Goal: Task Accomplishment & Management: Manage account settings

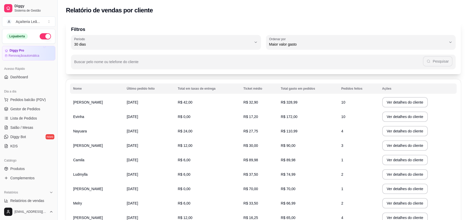
select select "30"
select select "HIGHEST_TOTAL_SPENT_WITH_ORDERS"
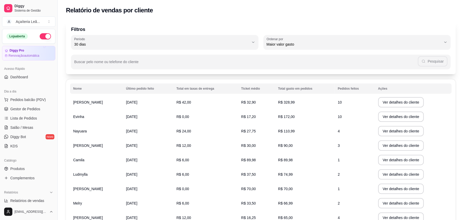
scroll to position [48, 0]
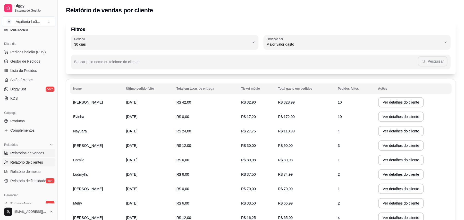
click at [28, 152] on span "Relatórios de vendas" at bounding box center [27, 152] width 34 height 5
select select "ALL"
select select "0"
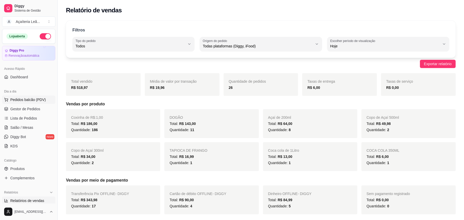
click at [22, 101] on span "Pedidos balcão (PDV)" at bounding box center [28, 99] width 36 height 5
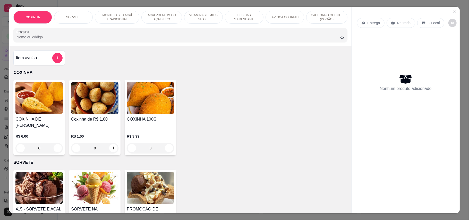
click at [317, 18] on p "CACHORRO QUENTE (DOGÃO)" at bounding box center [327, 17] width 32 height 8
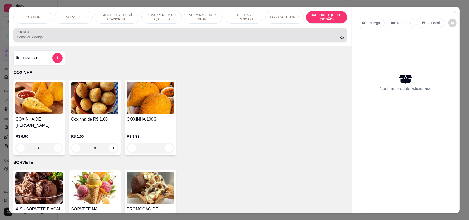
scroll to position [10, 0]
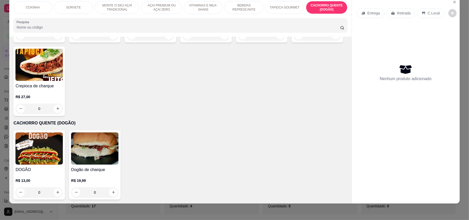
click at [41, 151] on img at bounding box center [38, 148] width 47 height 32
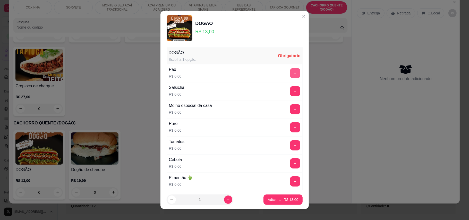
click at [290, 72] on button "+" at bounding box center [295, 73] width 10 height 10
click at [290, 106] on button "+" at bounding box center [295, 109] width 10 height 10
click at [290, 91] on button "+" at bounding box center [295, 91] width 10 height 10
click at [290, 125] on button "+" at bounding box center [295, 127] width 10 height 10
click at [290, 144] on button "+" at bounding box center [295, 145] width 10 height 10
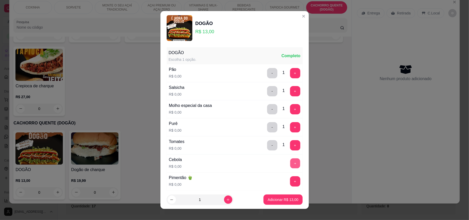
click at [290, 168] on button "+" at bounding box center [295, 163] width 10 height 10
click at [290, 184] on button "+" at bounding box center [295, 181] width 10 height 10
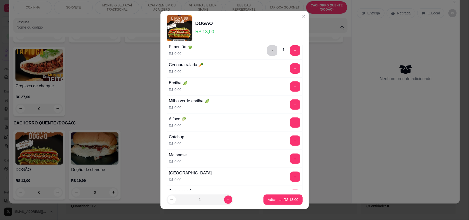
scroll to position [137, 0]
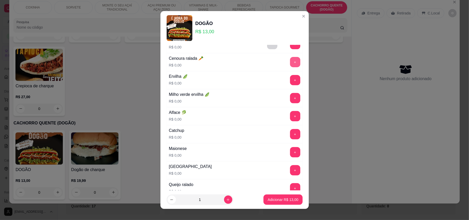
click at [290, 65] on button "+" at bounding box center [295, 62] width 10 height 10
click at [290, 82] on button "+" at bounding box center [295, 80] width 10 height 10
click at [290, 100] on button "+" at bounding box center [295, 98] width 10 height 10
click at [290, 117] on button "+" at bounding box center [295, 116] width 10 height 10
click at [290, 133] on button "+" at bounding box center [295, 134] width 10 height 10
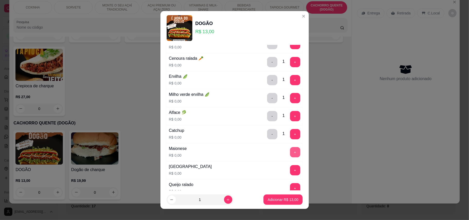
click at [290, 156] on button "+" at bounding box center [295, 152] width 10 height 10
click at [290, 169] on button "+" at bounding box center [295, 170] width 10 height 10
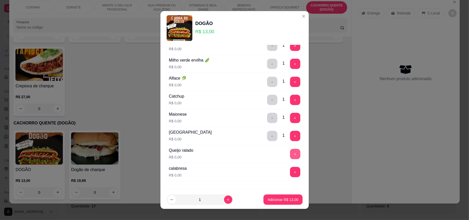
click at [290, 155] on button "+" at bounding box center [295, 154] width 10 height 10
click at [290, 172] on button "+" at bounding box center [295, 172] width 10 height 10
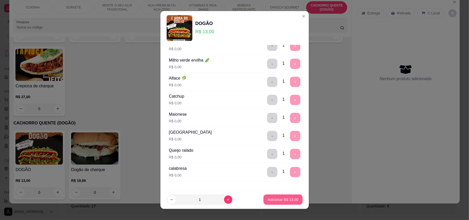
click at [284, 202] on p "Adicionar R$ 13,00" at bounding box center [283, 199] width 31 height 5
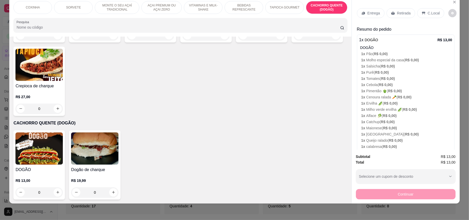
drag, startPoint x: 395, startPoint y: 14, endPoint x: 395, endPoint y: 18, distance: 4.1
click at [397, 15] on p "Retirada" at bounding box center [404, 13] width 14 height 5
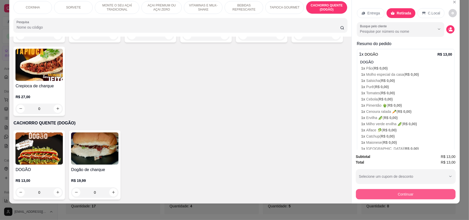
click at [395, 194] on button "Continuar" at bounding box center [406, 194] width 100 height 10
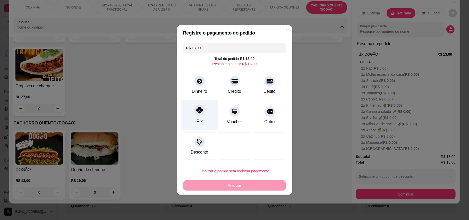
click at [201, 105] on div at bounding box center [199, 109] width 11 height 11
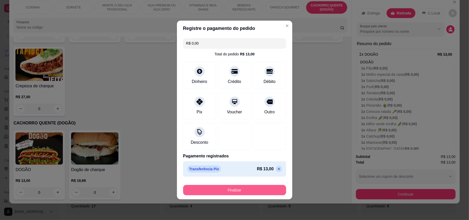
click at [266, 189] on button "Finalizar" at bounding box center [234, 190] width 103 height 10
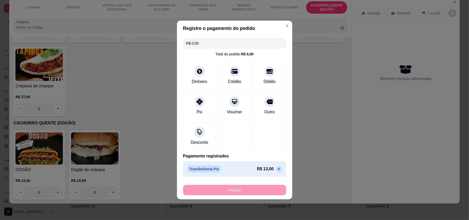
type input "-R$ 13,00"
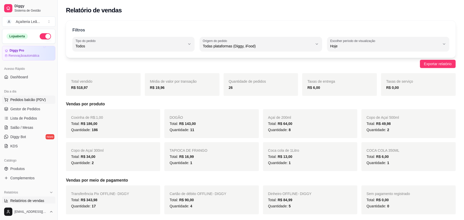
click at [33, 97] on span "Pedidos balcão (PDV)" at bounding box center [28, 99] width 36 height 5
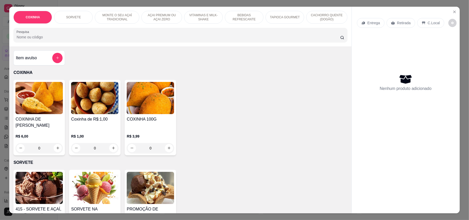
click at [232, 21] on p "BEBIDAS REFRESCANTE" at bounding box center [244, 17] width 30 height 8
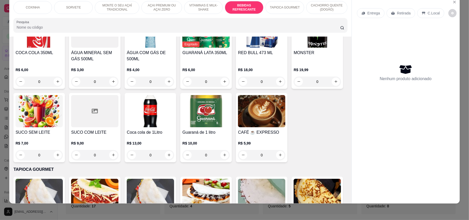
scroll to position [455, 0]
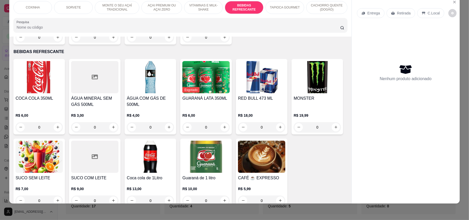
click at [27, 12] on div "COXINHA" at bounding box center [32, 7] width 39 height 13
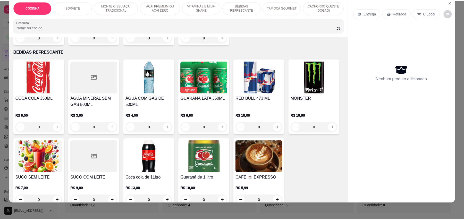
scroll to position [23, 0]
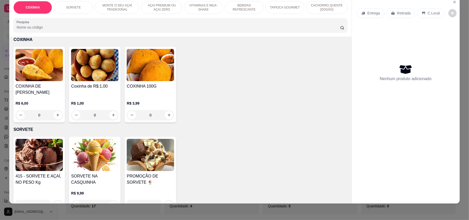
click at [23, 159] on img at bounding box center [38, 155] width 47 height 32
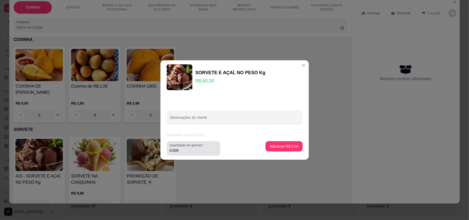
click at [202, 151] on input "0.000" at bounding box center [193, 150] width 47 height 5
type input "0.494"
click at [272, 146] on p "Adicionar R$ 29,64" at bounding box center [283, 146] width 30 height 5
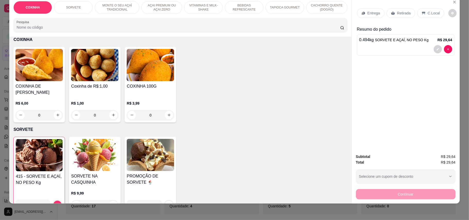
click at [398, 12] on p "Retirada" at bounding box center [404, 13] width 14 height 5
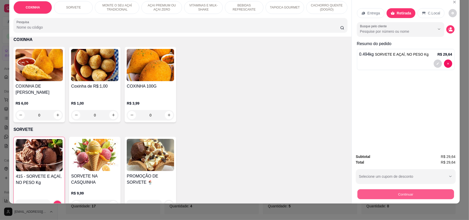
click at [385, 192] on button "Continuar" at bounding box center [405, 194] width 97 height 10
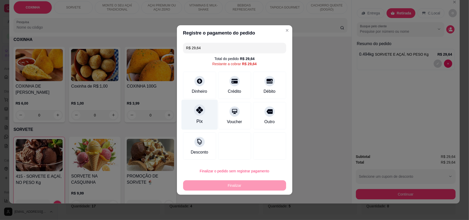
click at [196, 111] on icon at bounding box center [199, 110] width 7 height 7
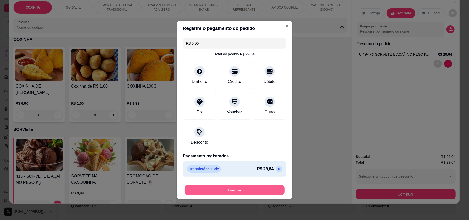
click at [249, 189] on button "Finalizar" at bounding box center [235, 190] width 100 height 10
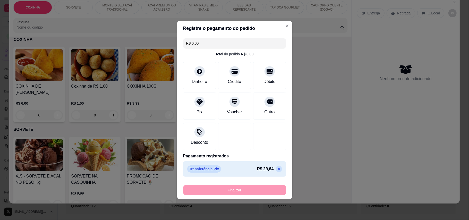
type input "-R$ 29,64"
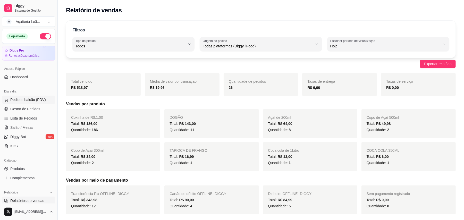
click at [18, 101] on span "Pedidos balcão (PDV)" at bounding box center [28, 99] width 36 height 5
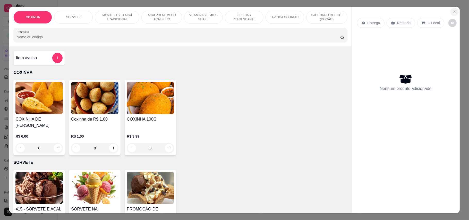
click at [453, 12] on icon "Close" at bounding box center [455, 12] width 4 height 4
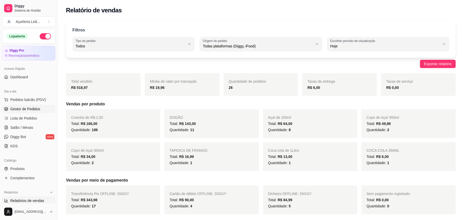
click at [20, 107] on span "Gestor de Pedidos" at bounding box center [25, 108] width 30 height 5
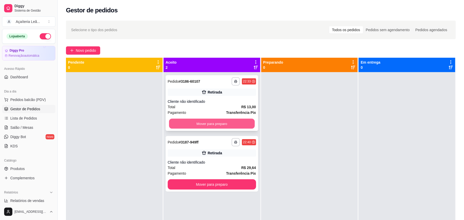
click at [242, 123] on button "Mover para preparo" at bounding box center [212, 124] width 86 height 10
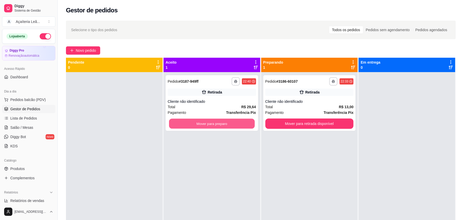
click at [242, 123] on button "Mover para preparo" at bounding box center [212, 124] width 86 height 10
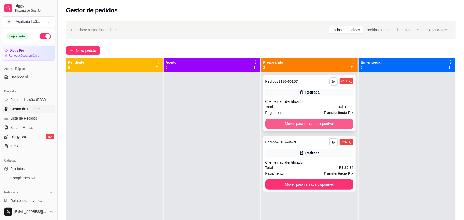
click at [298, 124] on button "Mover para retirada disponível" at bounding box center [309, 124] width 88 height 10
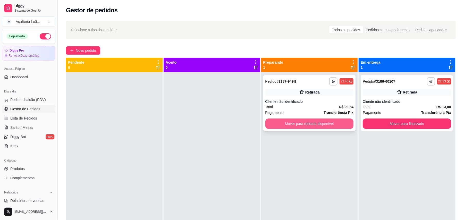
click at [300, 123] on button "Mover para retirada disponível" at bounding box center [309, 124] width 88 height 10
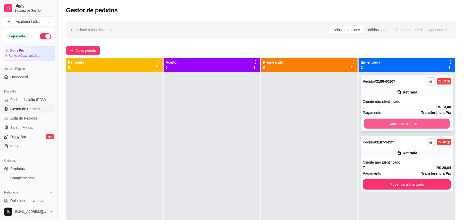
click at [373, 125] on button "Mover para finalizado" at bounding box center [407, 124] width 86 height 10
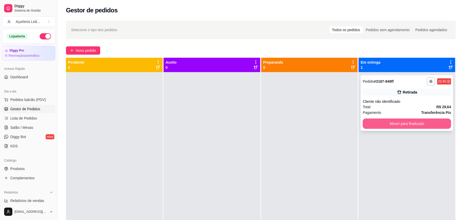
click at [434, 124] on button "Mover para finalizado" at bounding box center [407, 124] width 88 height 10
